Goal: Find contact information: Find contact information

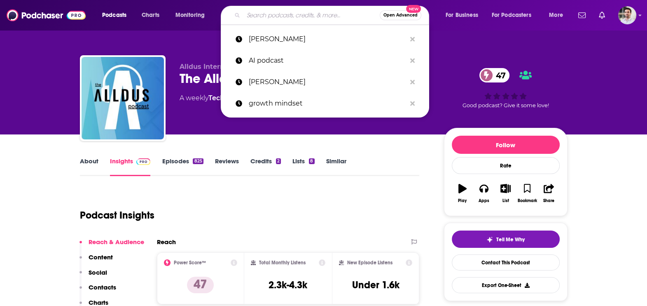
click at [295, 12] on input "Search podcasts, credits, & more..." at bounding box center [311, 15] width 136 height 13
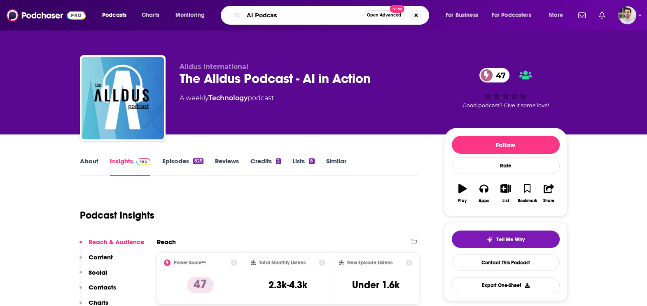
type input "AI Podcast"
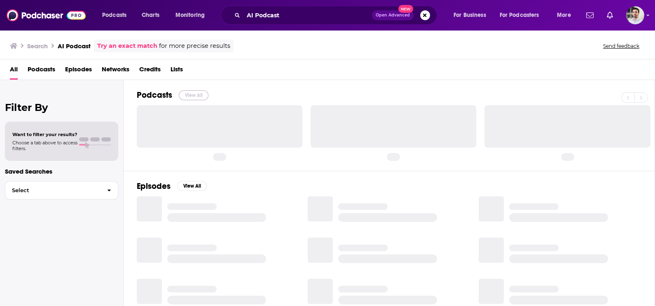
click at [201, 92] on button "View All" at bounding box center [194, 95] width 30 height 10
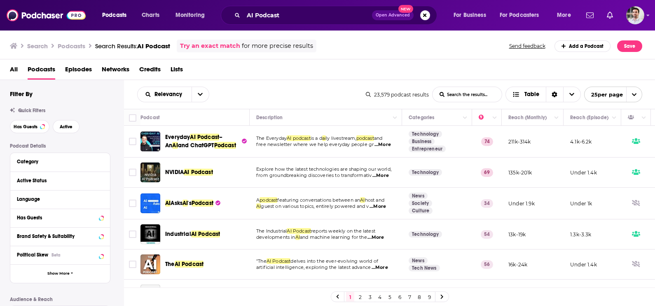
click at [379, 295] on link "4" at bounding box center [380, 297] width 8 height 10
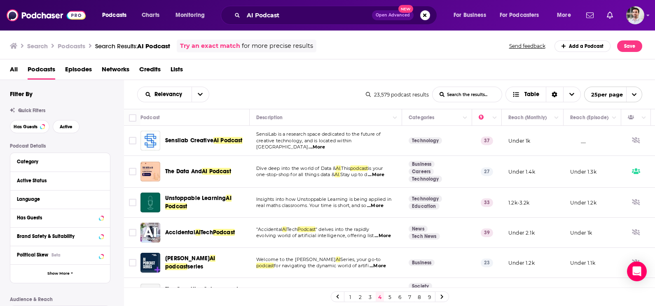
click at [371, 295] on link "3" at bounding box center [370, 297] width 8 height 10
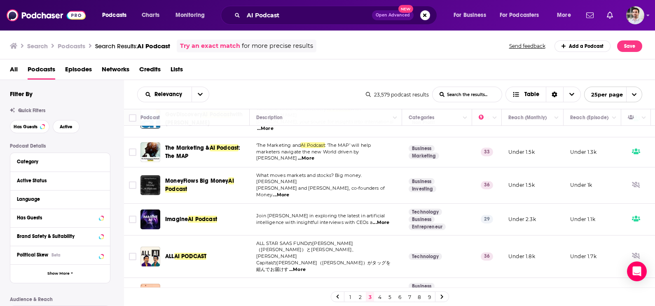
scroll to position [620, 0]
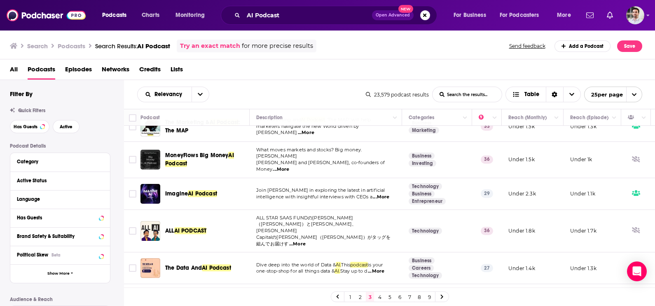
click at [382, 294] on link "4" at bounding box center [380, 297] width 8 height 10
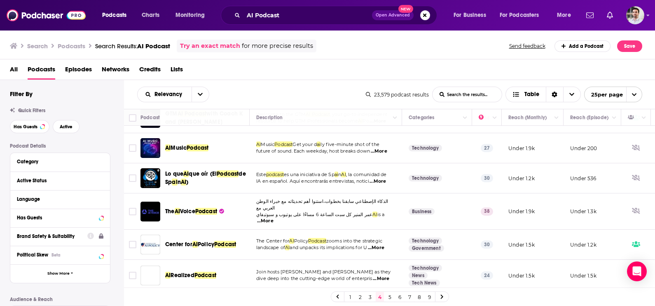
scroll to position [504, 0]
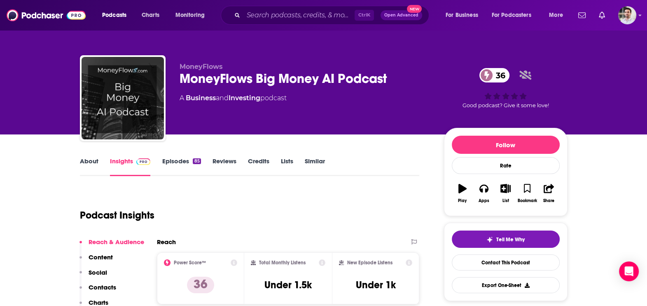
click at [87, 160] on link "About" at bounding box center [89, 166] width 19 height 19
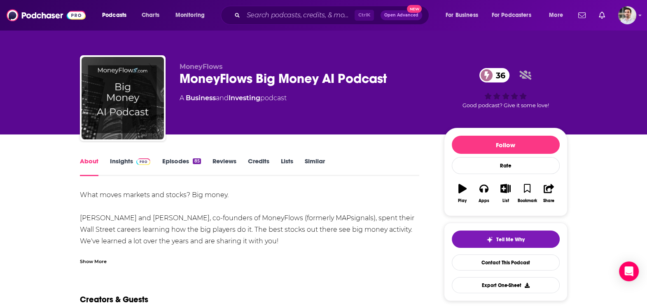
click at [148, 167] on link "Insights" at bounding box center [130, 166] width 41 height 19
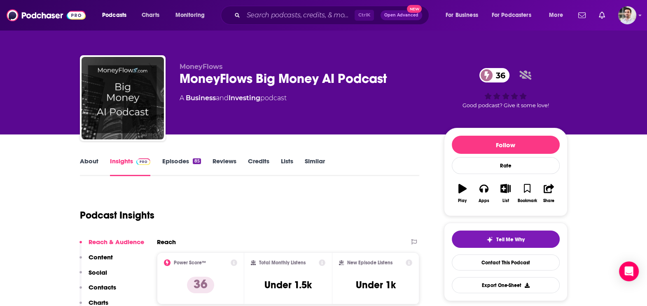
click at [109, 288] on p "Contacts" at bounding box center [103, 287] width 28 height 8
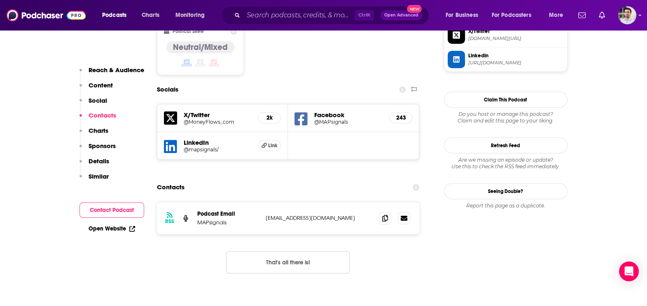
scroll to position [696, 0]
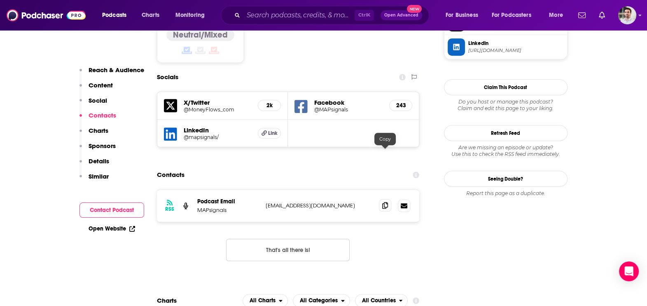
click at [381, 199] on span at bounding box center [385, 205] width 12 height 12
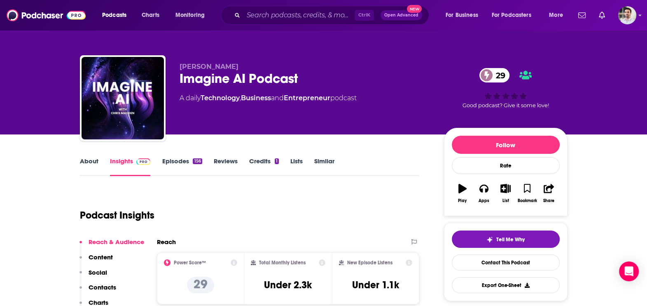
click at [103, 287] on p "Contacts" at bounding box center [103, 287] width 28 height 8
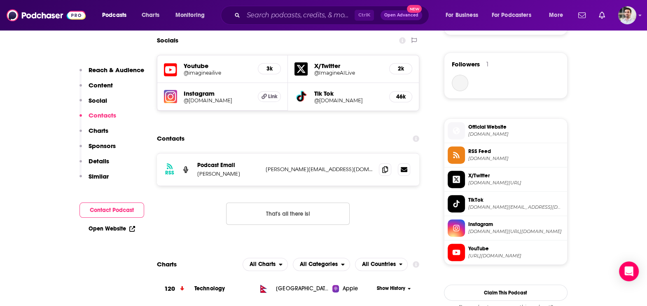
scroll to position [595, 0]
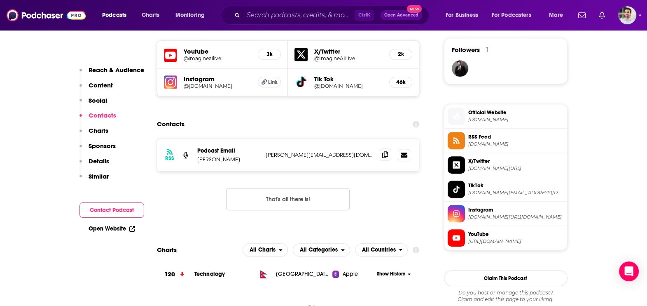
click at [381, 152] on span at bounding box center [385, 154] width 12 height 12
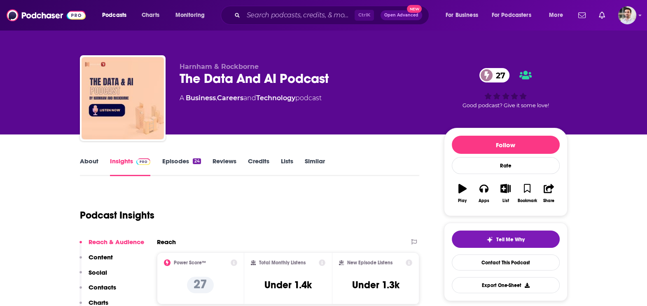
click at [91, 161] on link "About" at bounding box center [89, 166] width 19 height 19
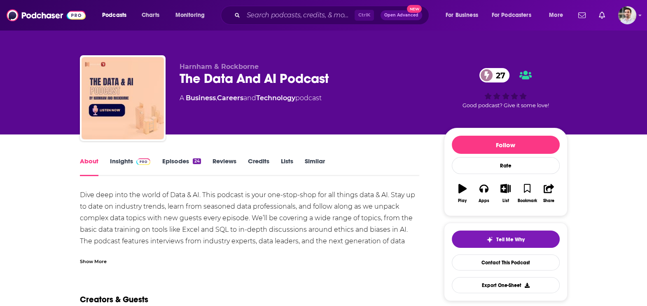
click at [89, 261] on div "Show More" at bounding box center [93, 261] width 27 height 8
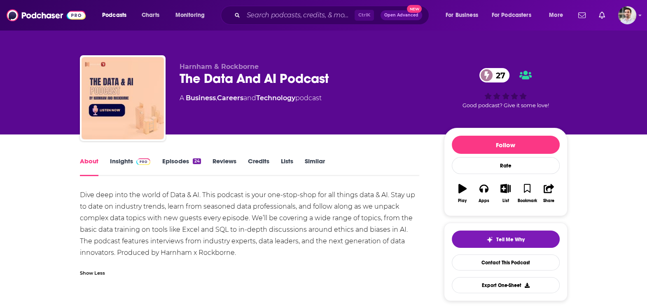
click at [123, 161] on link "Insights" at bounding box center [130, 166] width 41 height 19
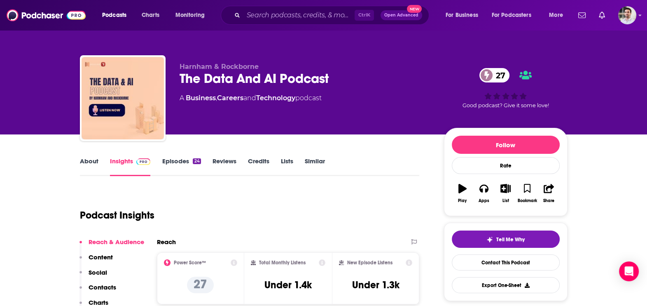
click at [100, 283] on p "Contacts" at bounding box center [103, 287] width 28 height 8
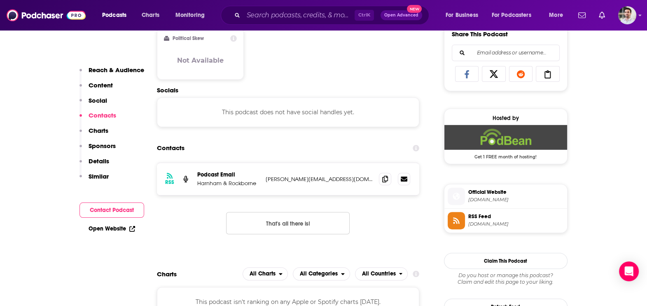
scroll to position [550, 0]
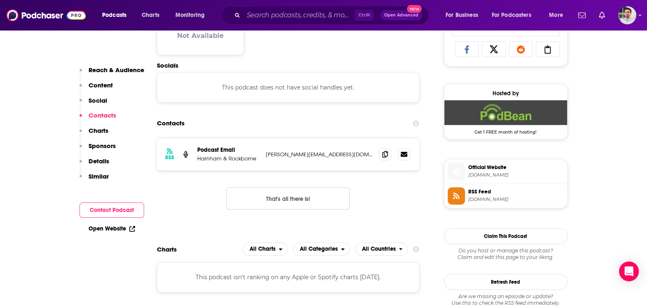
click at [383, 159] on div "RSS Podcast Email Harnham & Rockborne kalina@harnham.com kalina@harnham.com" at bounding box center [288, 154] width 263 height 32
click at [383, 151] on icon at bounding box center [385, 153] width 6 height 7
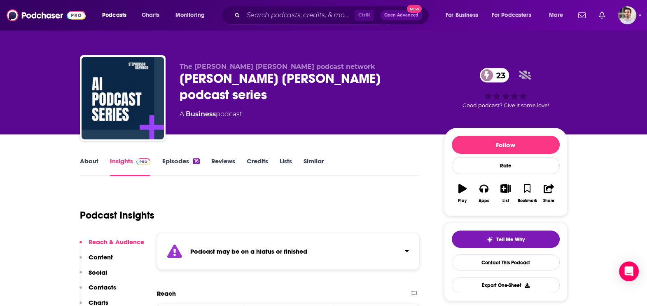
click at [99, 284] on p "Contacts" at bounding box center [103, 287] width 28 height 8
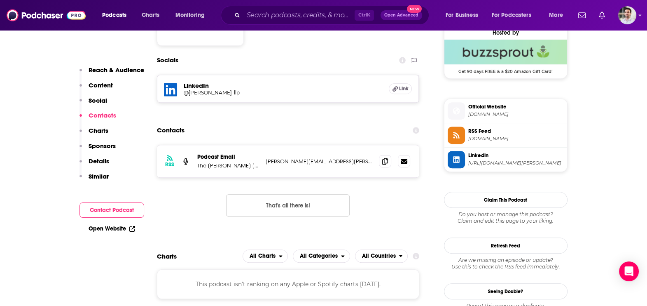
scroll to position [616, 0]
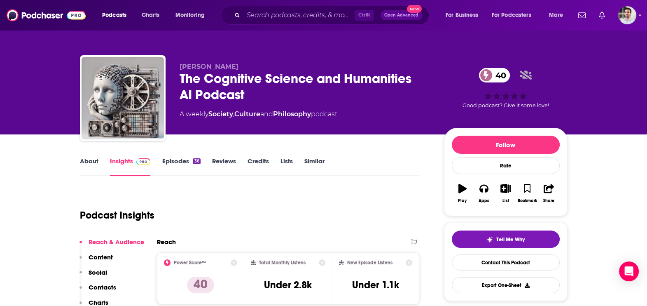
click at [110, 286] on p "Contacts" at bounding box center [103, 287] width 28 height 8
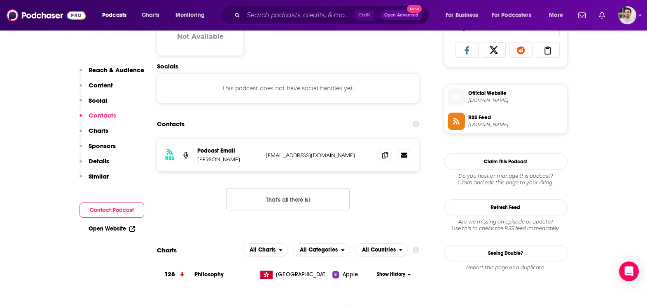
scroll to position [550, 0]
click at [383, 155] on icon at bounding box center [385, 153] width 6 height 7
click at [386, 154] on icon at bounding box center [385, 153] width 6 height 7
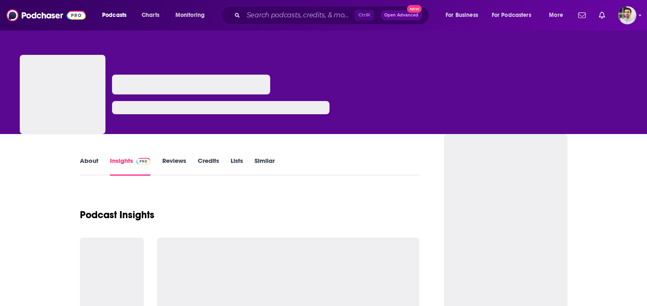
click at [422, 0] on div "Podcasts Charts Monitoring Ctrl K Open Advanced New For Business For Podcasters…" at bounding box center [323, 15] width 647 height 30
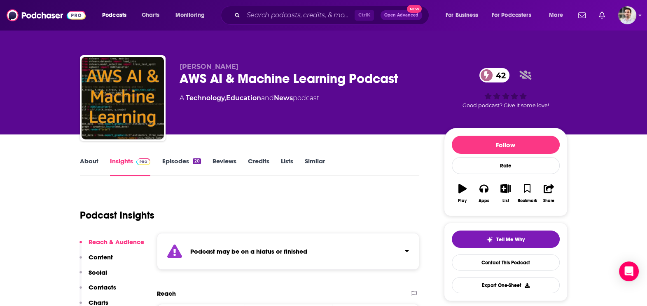
click at [96, 290] on p "Contacts" at bounding box center [103, 287] width 28 height 8
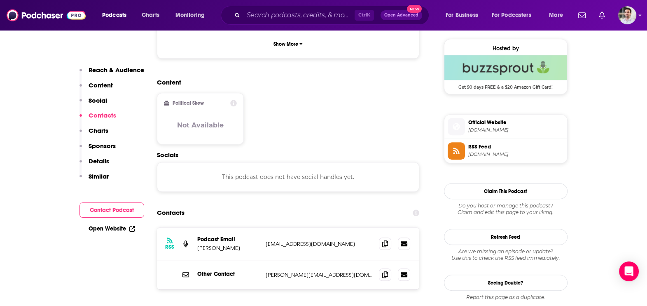
scroll to position [701, 0]
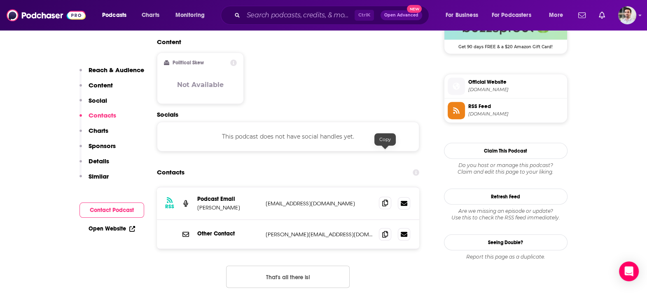
click at [390, 197] on span at bounding box center [385, 203] width 12 height 12
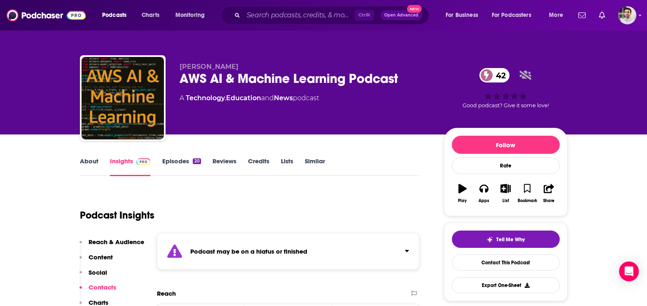
click at [177, 165] on link "Episodes 20" at bounding box center [181, 166] width 39 height 19
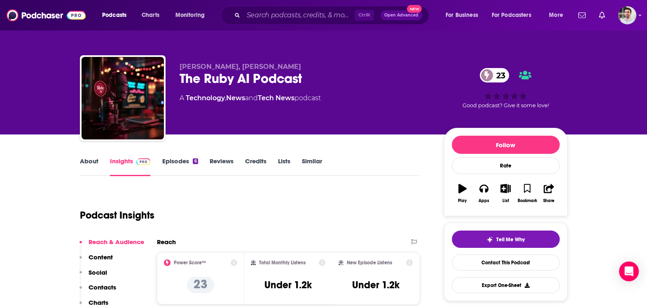
click at [110, 283] on p "Contacts" at bounding box center [103, 287] width 28 height 8
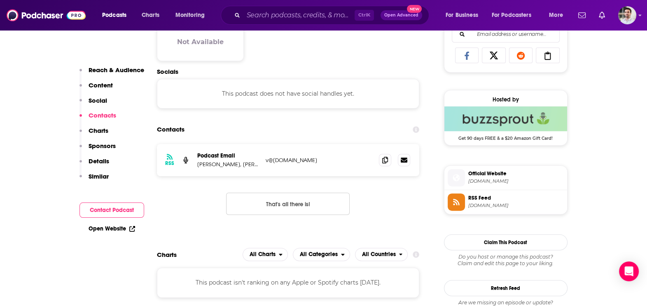
scroll to position [550, 0]
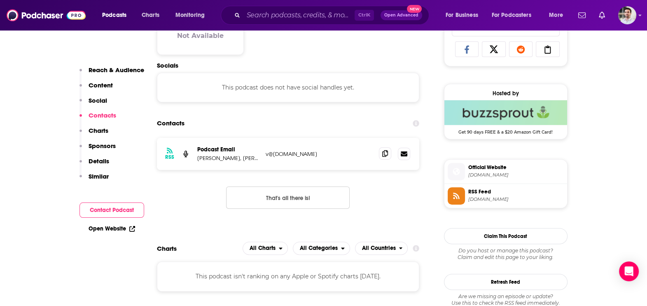
click at [379, 153] on span at bounding box center [385, 153] width 12 height 12
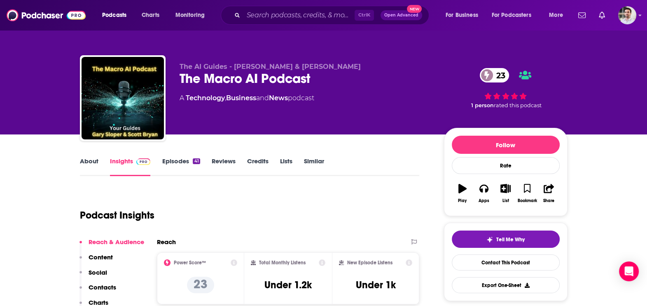
click at [105, 290] on p "Contacts" at bounding box center [103, 287] width 28 height 8
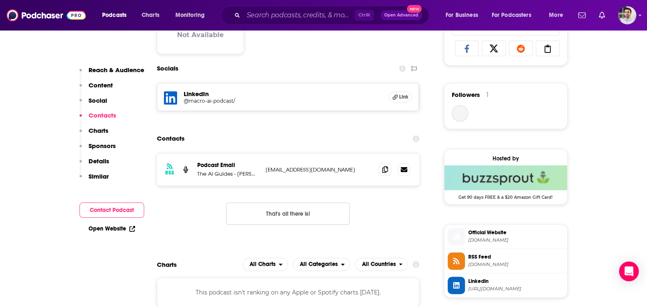
scroll to position [565, 0]
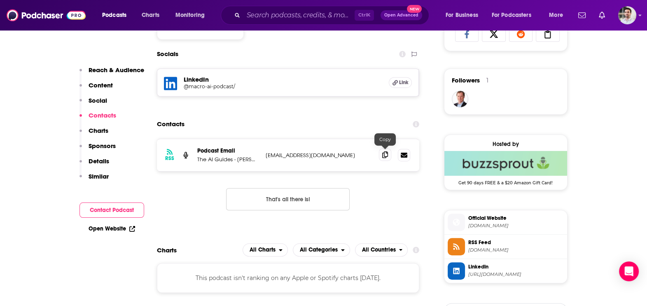
click at [385, 152] on icon at bounding box center [385, 154] width 6 height 7
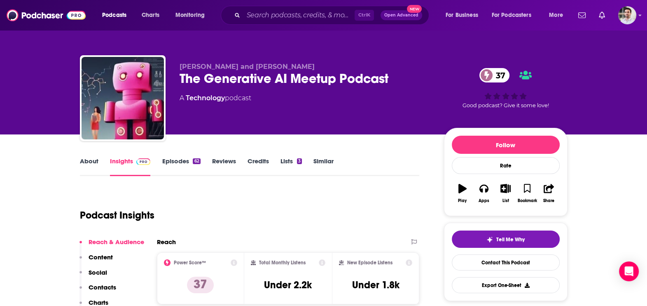
click at [110, 285] on p "Contacts" at bounding box center [103, 287] width 28 height 8
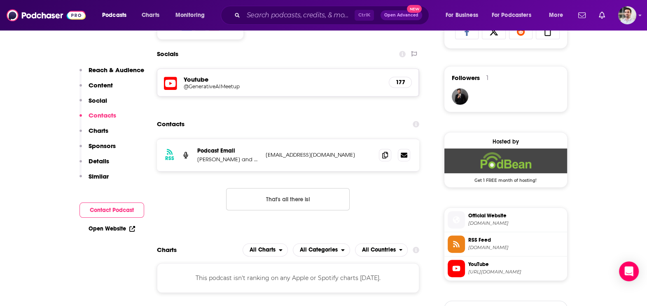
scroll to position [568, 0]
click at [383, 155] on icon at bounding box center [385, 154] width 6 height 7
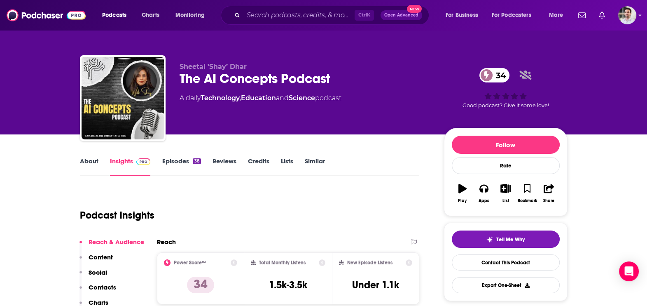
click at [104, 284] on p "Contacts" at bounding box center [103, 287] width 28 height 8
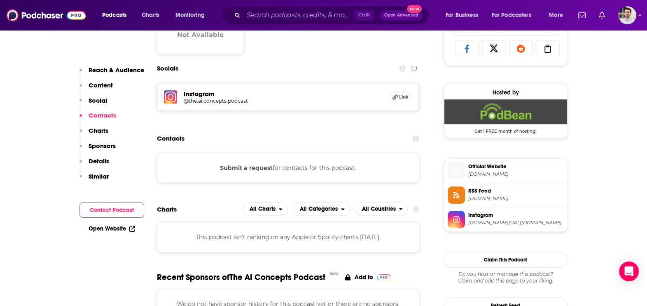
scroll to position [565, 0]
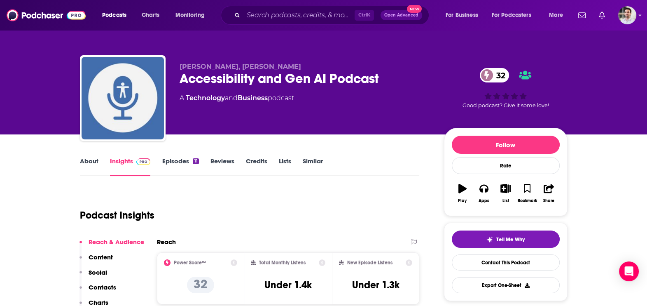
click at [108, 283] on p "Contacts" at bounding box center [103, 287] width 28 height 8
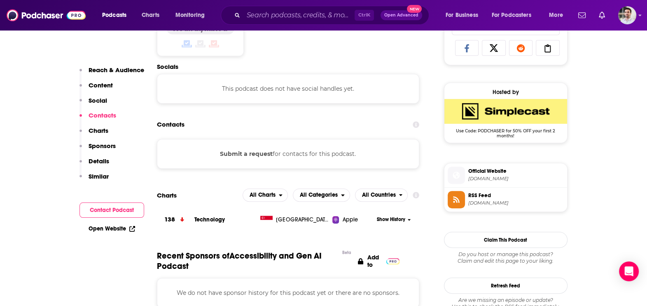
scroll to position [552, 0]
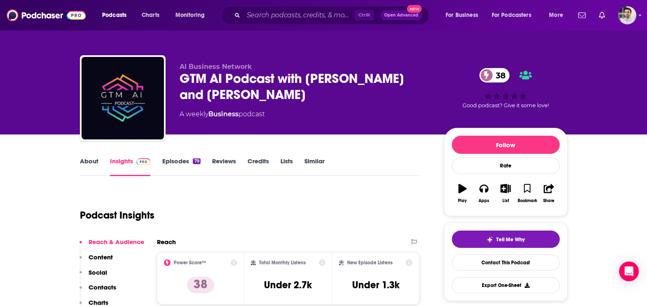
click at [98, 284] on p "Contacts" at bounding box center [103, 287] width 28 height 8
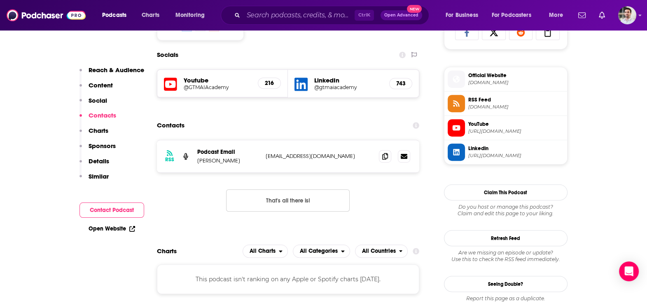
scroll to position [568, 0]
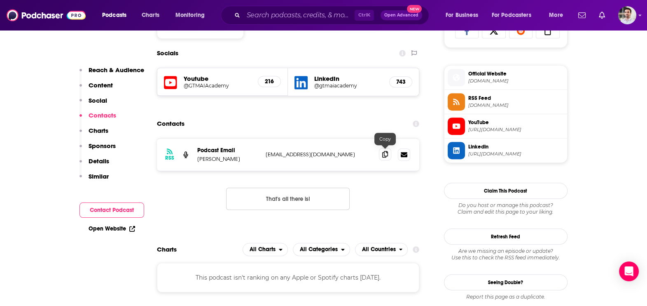
click at [379, 154] on span at bounding box center [385, 154] width 12 height 12
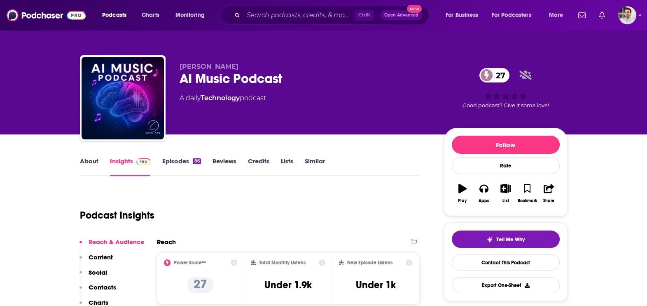
click at [107, 286] on p "Contacts" at bounding box center [103, 287] width 28 height 8
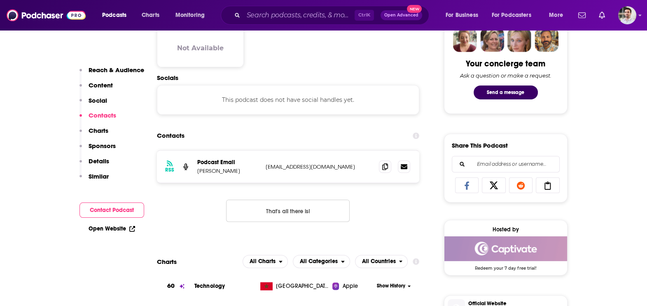
scroll to position [426, 0]
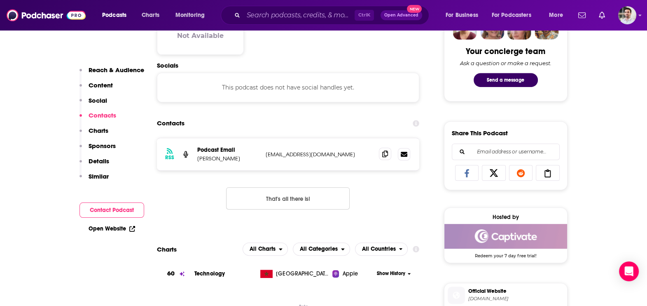
click at [381, 152] on span at bounding box center [385, 154] width 12 height 12
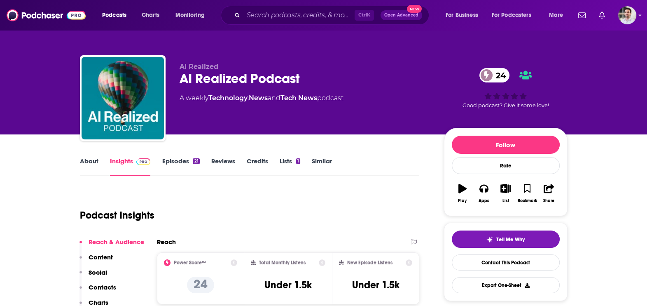
click at [112, 285] on p "Contacts" at bounding box center [103, 287] width 28 height 8
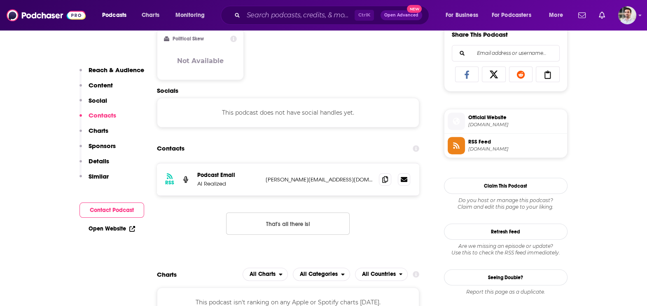
scroll to position [550, 0]
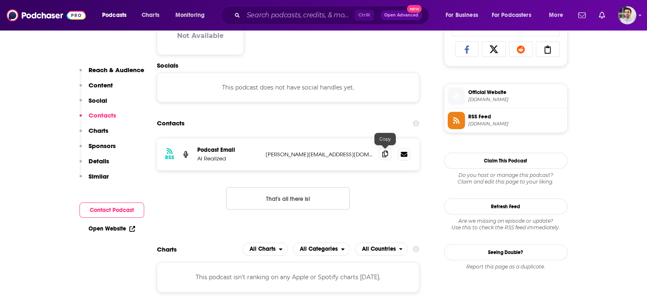
click at [389, 150] on span at bounding box center [385, 154] width 12 height 12
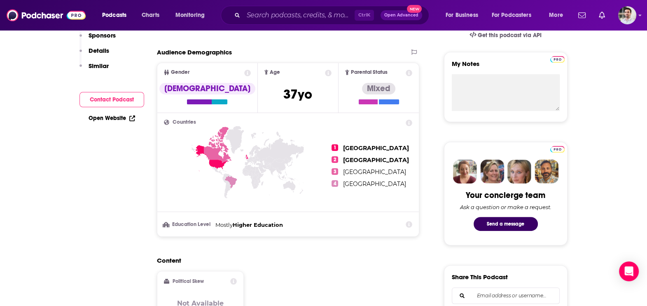
scroll to position [0, 0]
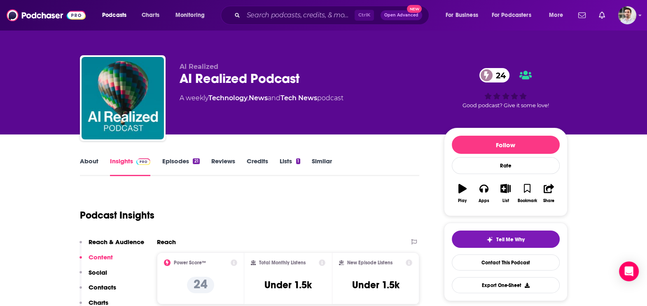
click at [89, 157] on link "About" at bounding box center [89, 166] width 19 height 19
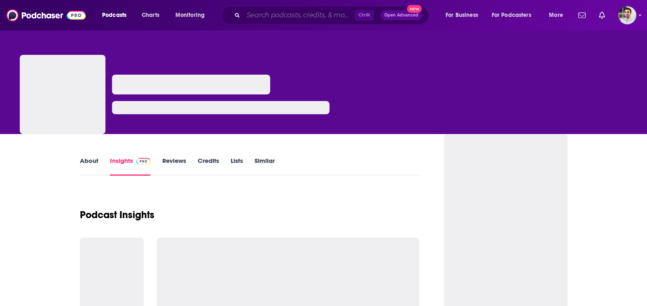
click at [279, 14] on input "Search podcasts, credits, & more..." at bounding box center [298, 15] width 111 height 13
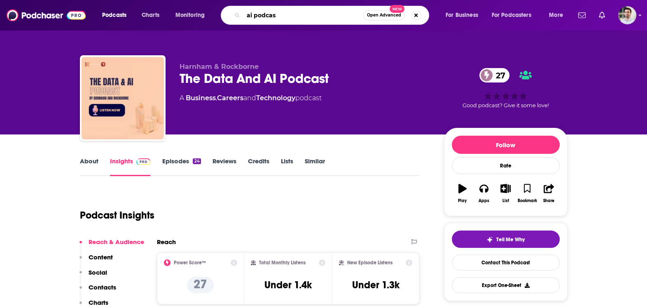
type input "ai podcast"
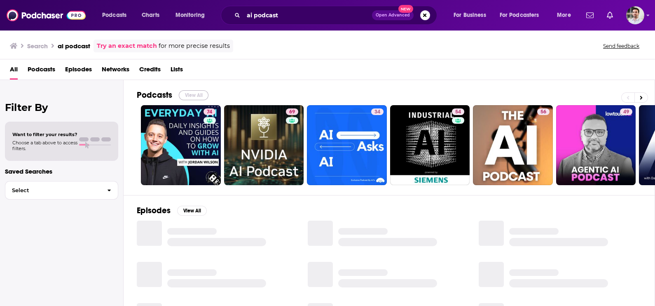
click at [187, 94] on button "View All" at bounding box center [194, 95] width 30 height 10
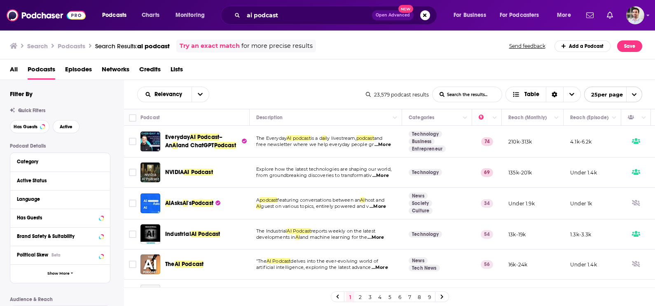
click at [391, 297] on link "5" at bounding box center [390, 297] width 8 height 10
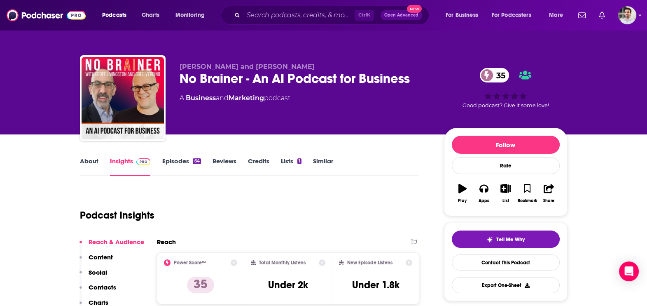
click at [103, 287] on p "Contacts" at bounding box center [103, 287] width 28 height 8
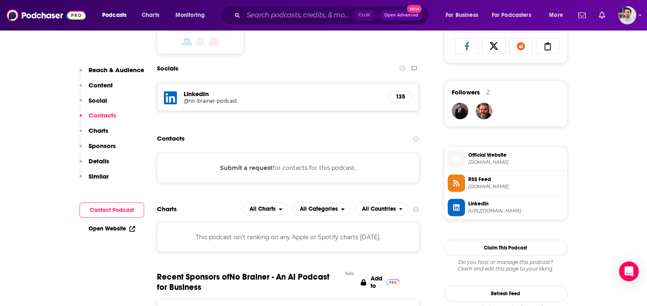
scroll to position [568, 0]
